Goal: Find specific page/section: Find specific page/section

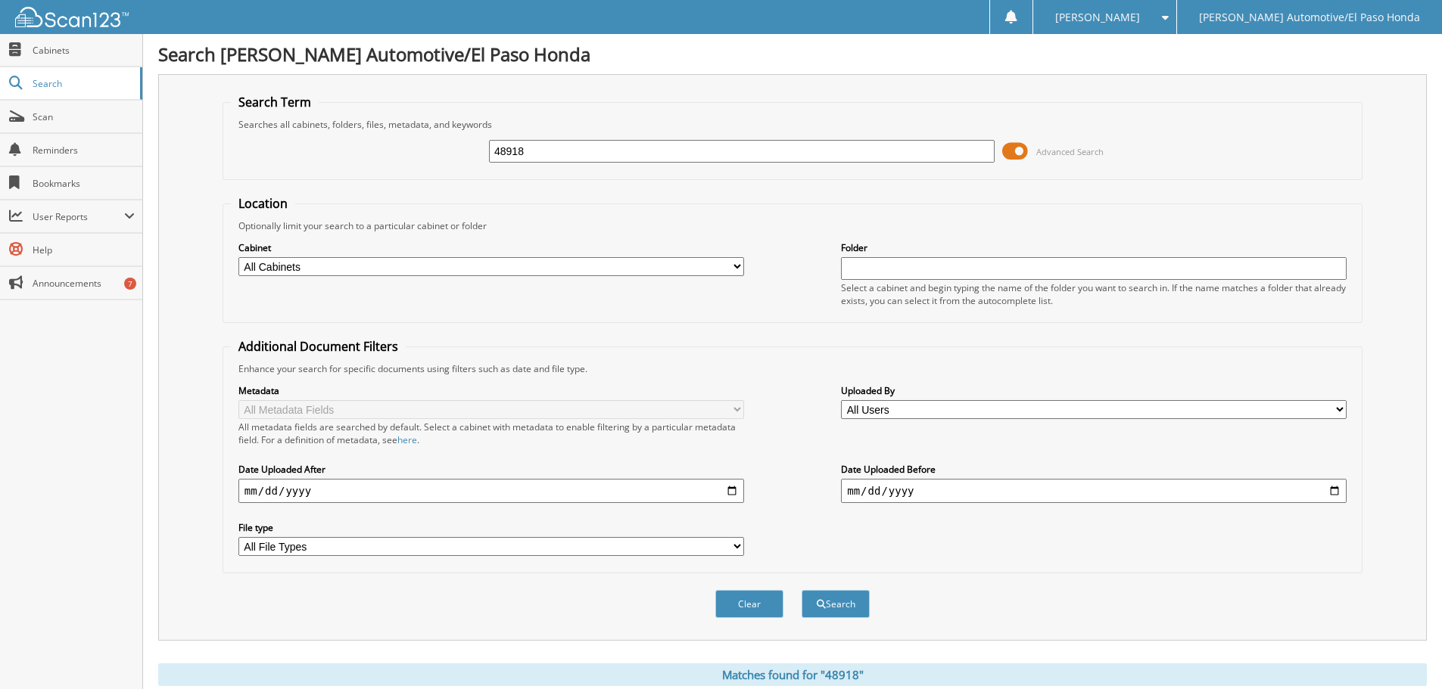
click at [572, 147] on input "48918" at bounding box center [741, 151] width 505 height 23
type input "4"
type input "52189"
click at [832, 609] on button "Search" at bounding box center [835, 604] width 68 height 28
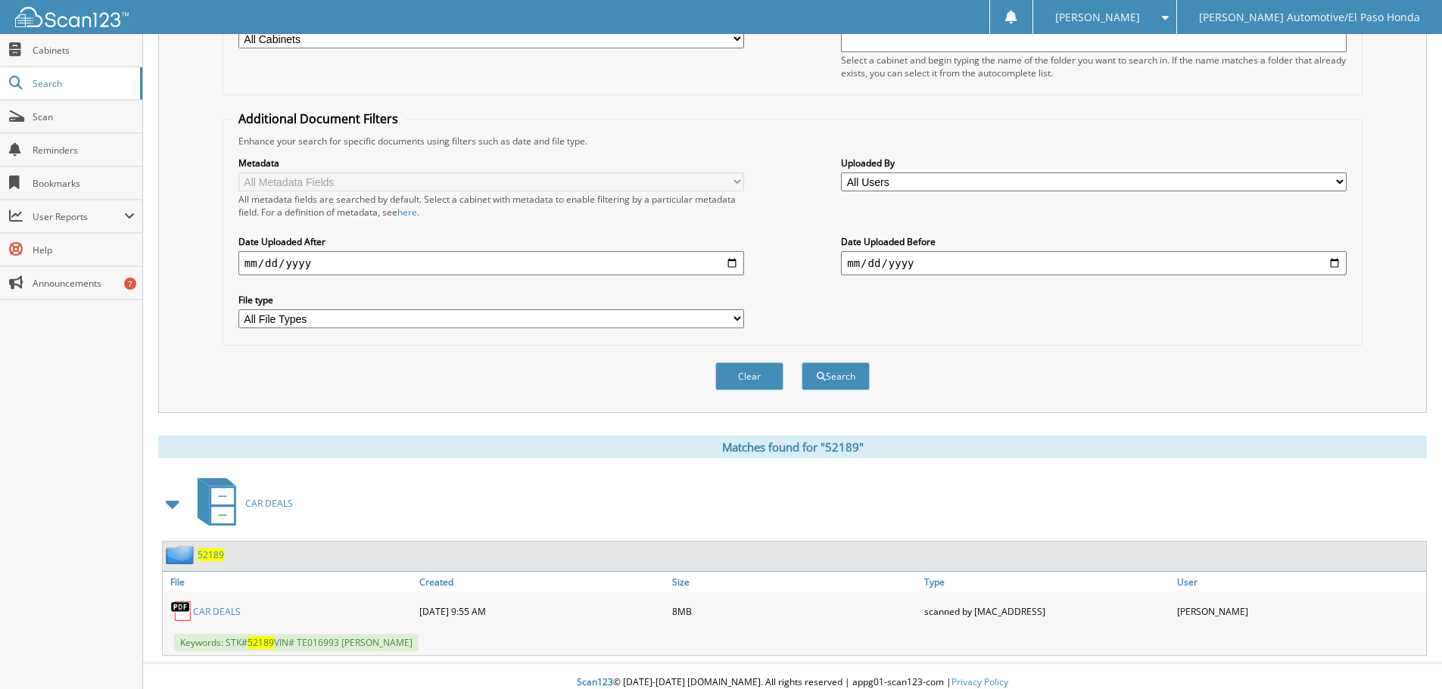
scroll to position [241, 0]
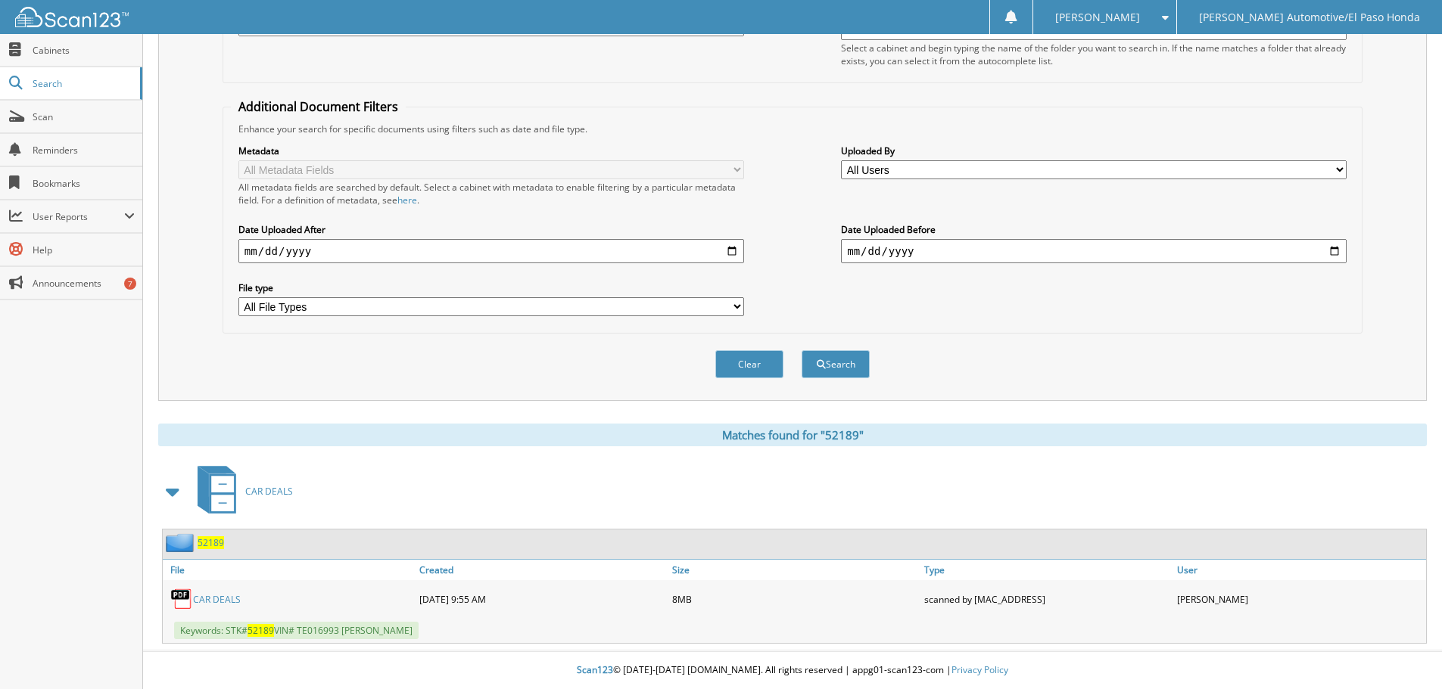
click at [207, 599] on link "CAR DEALS" at bounding box center [217, 599] width 48 height 13
